Goal: Find specific fact: Find specific fact

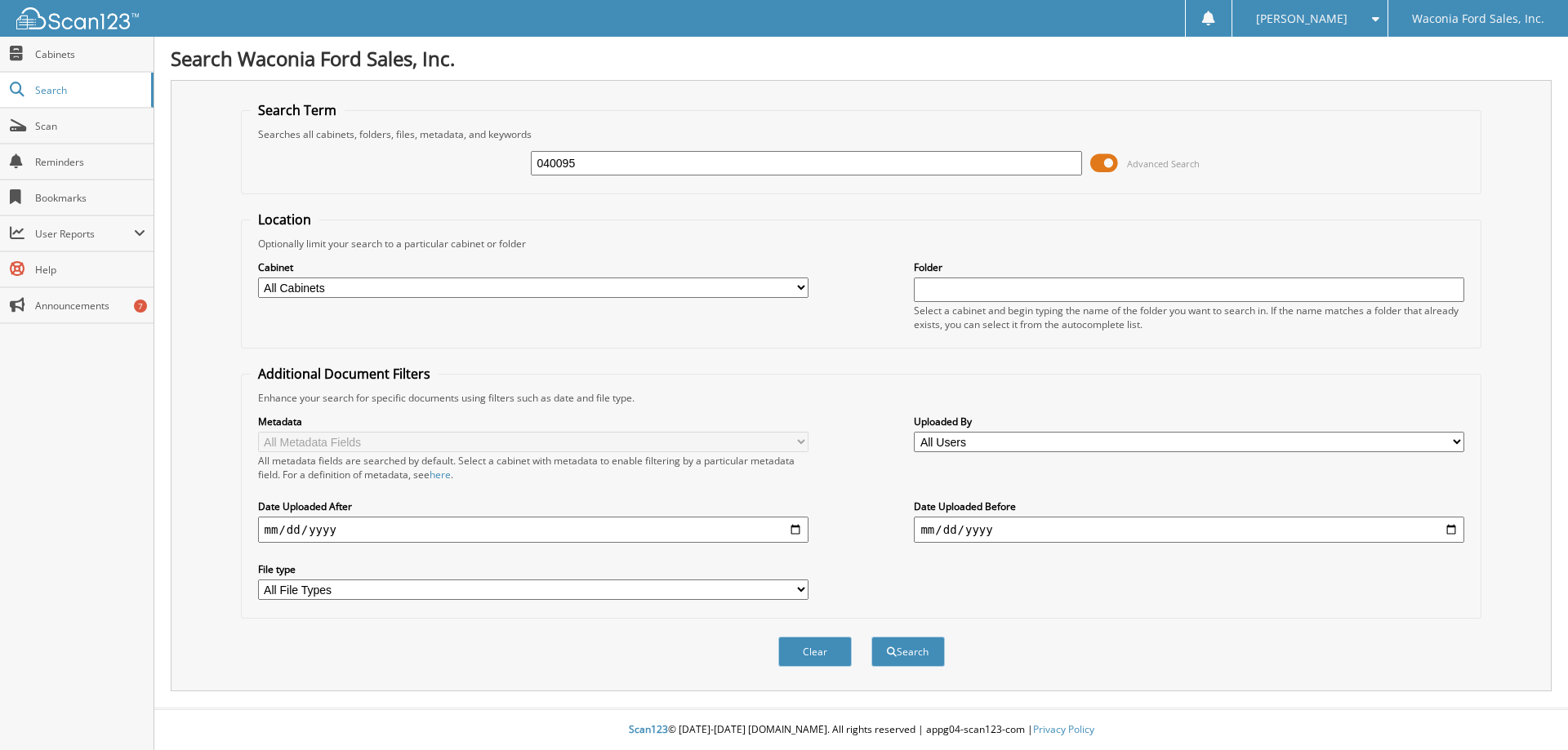
type input "040095"
click at [872, 637] on button "Search" at bounding box center [908, 652] width 74 height 30
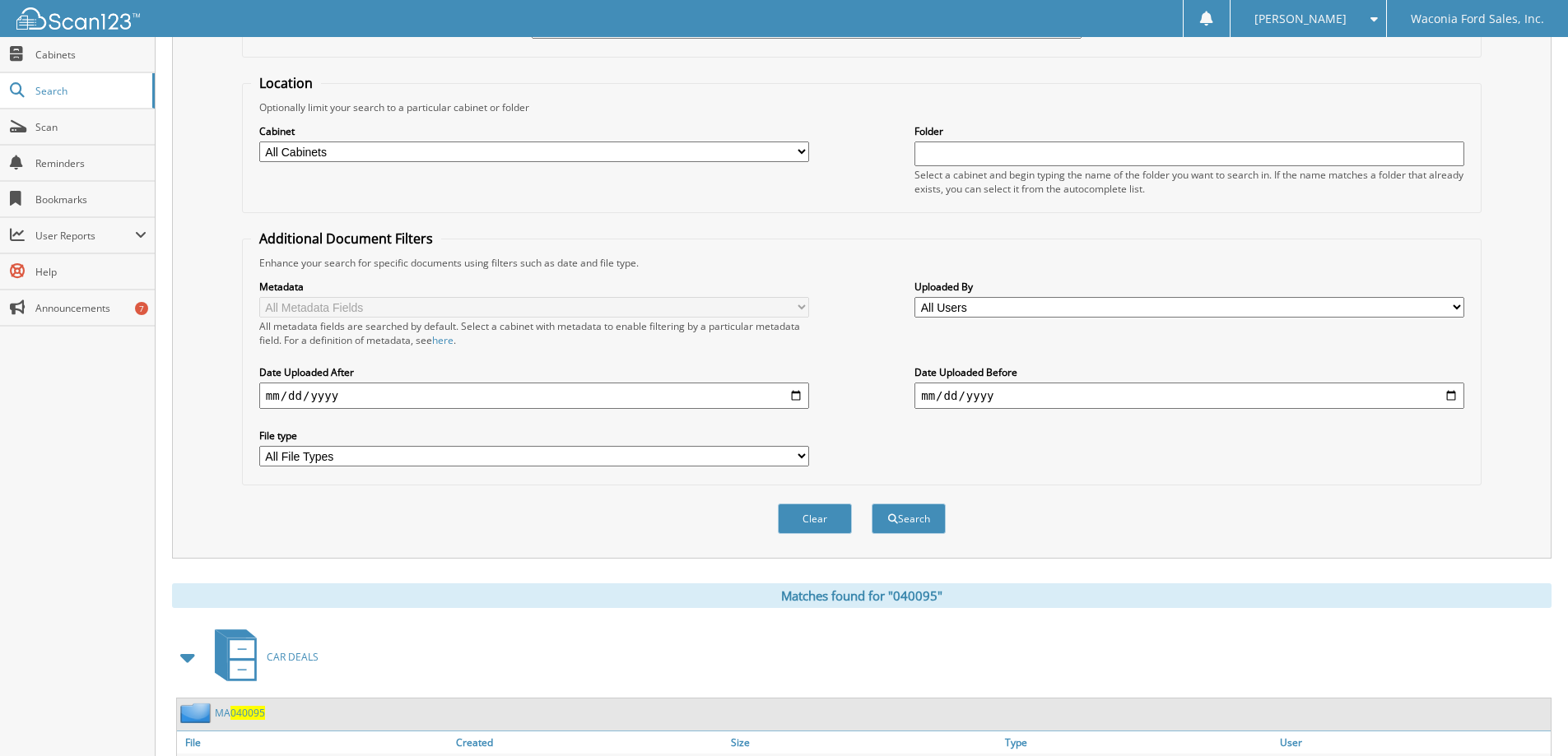
scroll to position [255, 0]
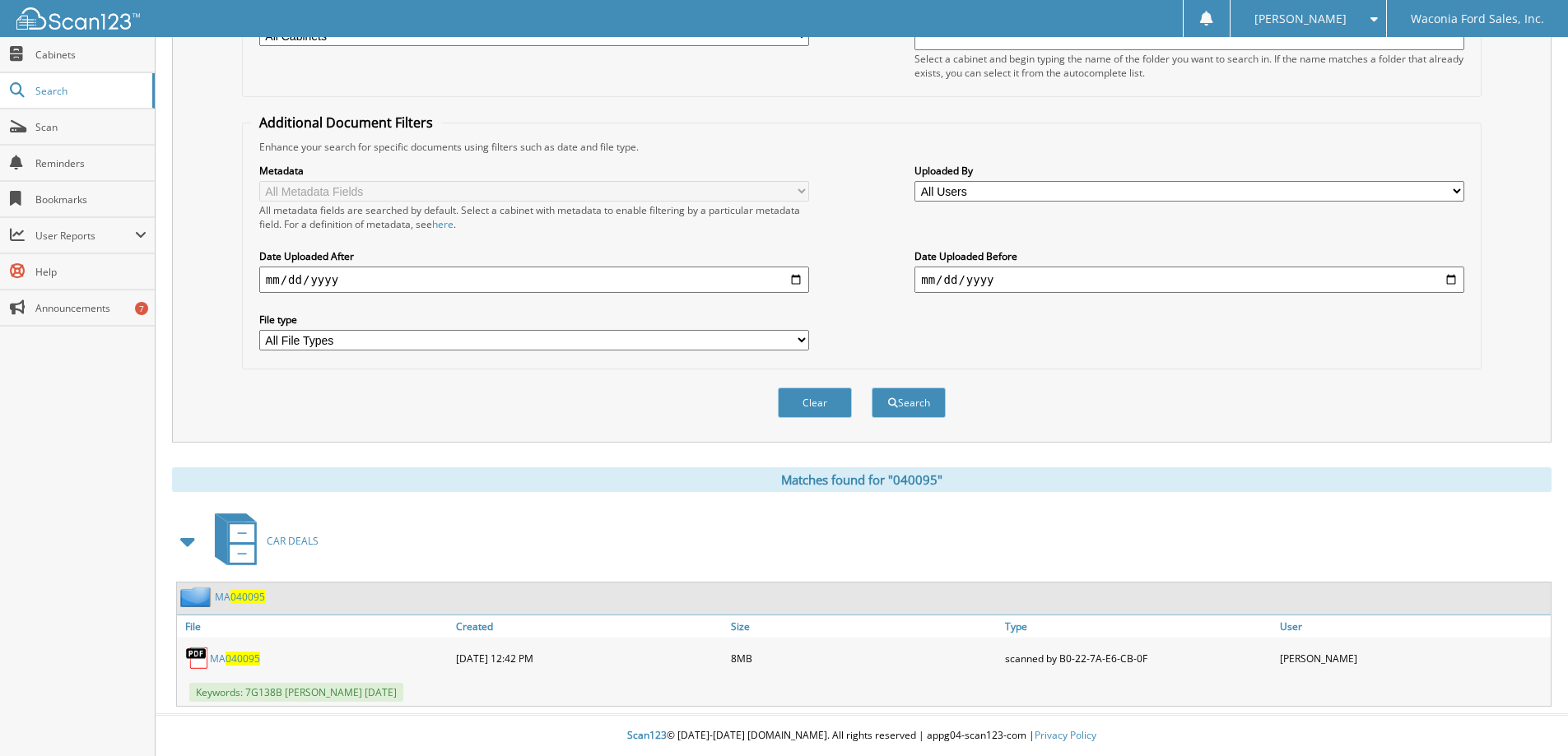
click at [228, 659] on span "040095" at bounding box center [243, 659] width 35 height 14
click at [255, 587] on div "MA 040095" at bounding box center [220, 597] width 88 height 20
click at [255, 590] on span "040095" at bounding box center [248, 597] width 35 height 14
